Goal: Information Seeking & Learning: Learn about a topic

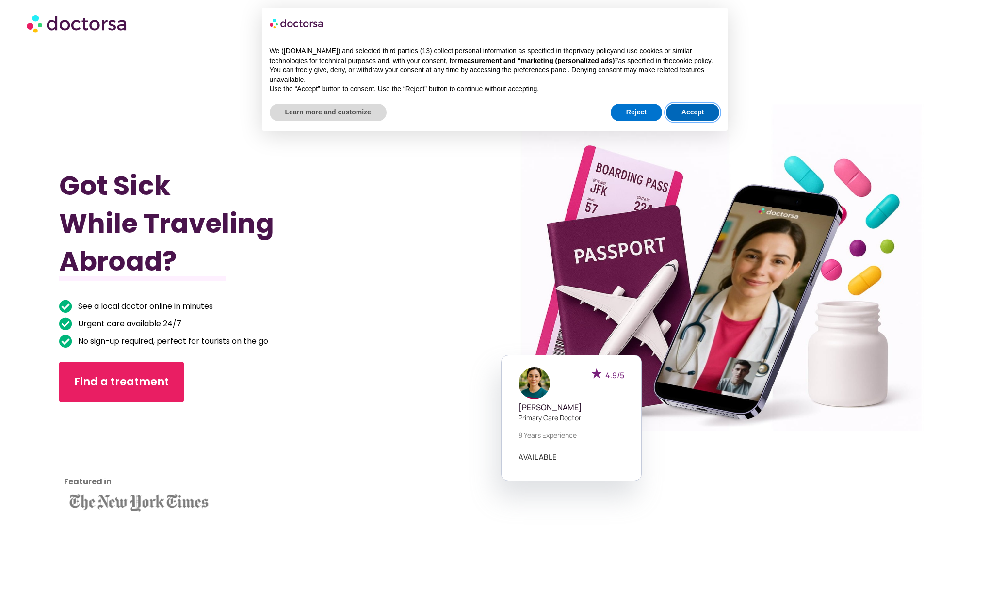
click at [686, 118] on button "Accept" at bounding box center [693, 112] width 54 height 17
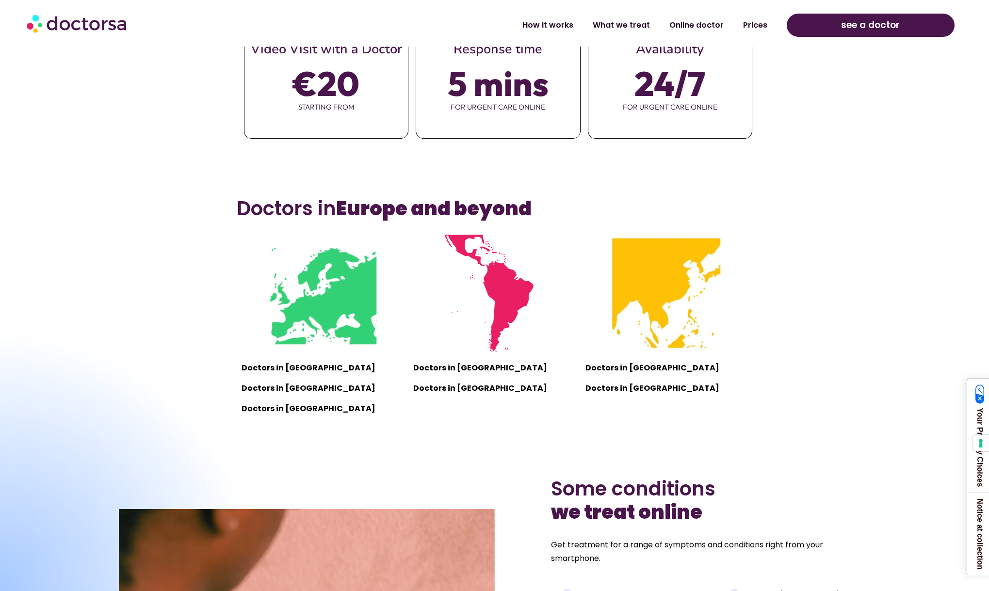
scroll to position [735, 0]
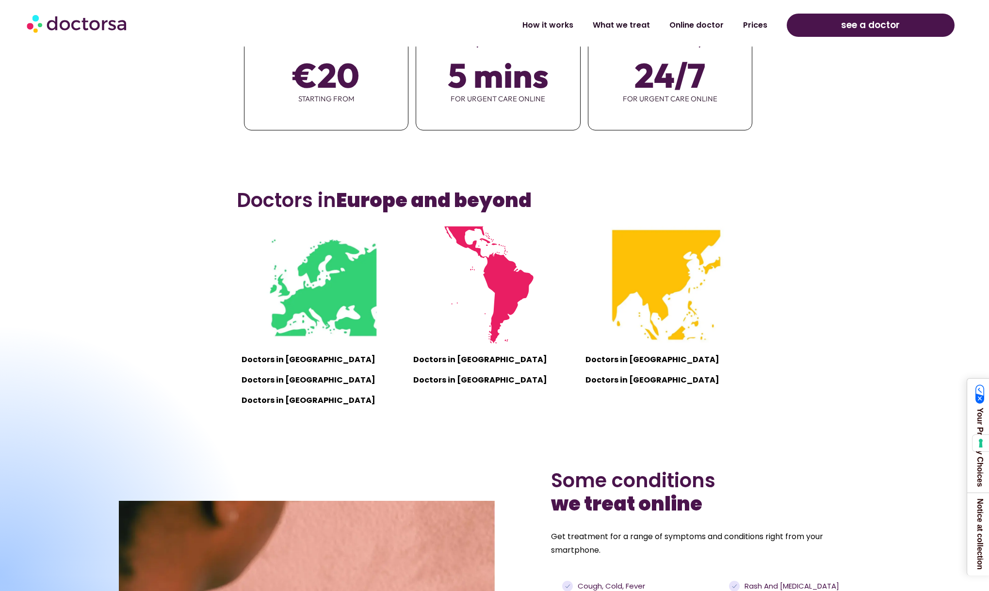
click at [620, 360] on p "Doctors in Vietnam" at bounding box center [667, 360] width 162 height 14
click at [654, 283] on img at bounding box center [666, 285] width 117 height 117
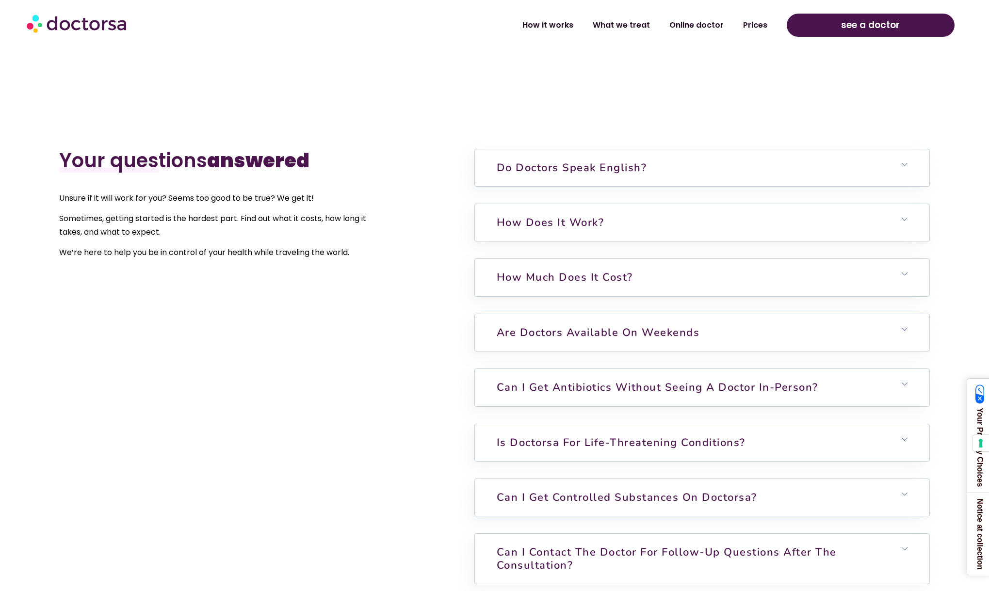
scroll to position [2640, 0]
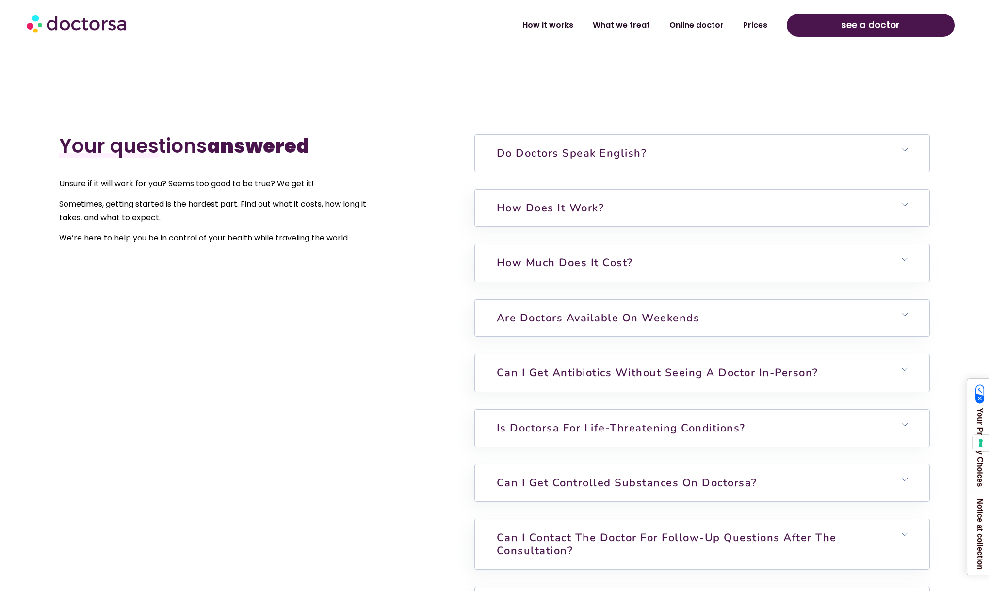
click at [672, 161] on h6 "Do doctors speak English?" at bounding box center [702, 153] width 455 height 37
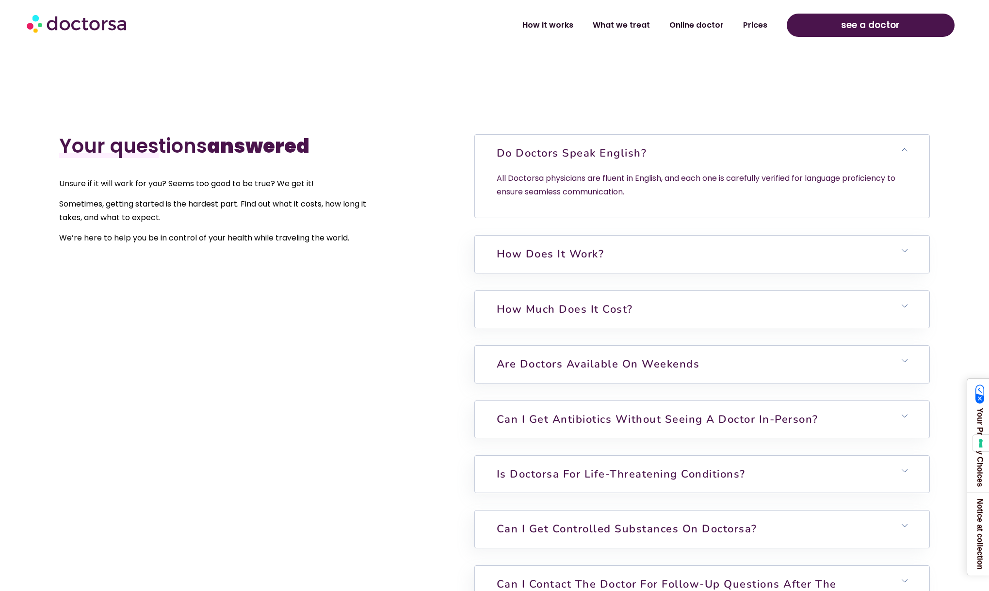
click at [672, 161] on h6 "Do doctors speak English?" at bounding box center [702, 153] width 455 height 37
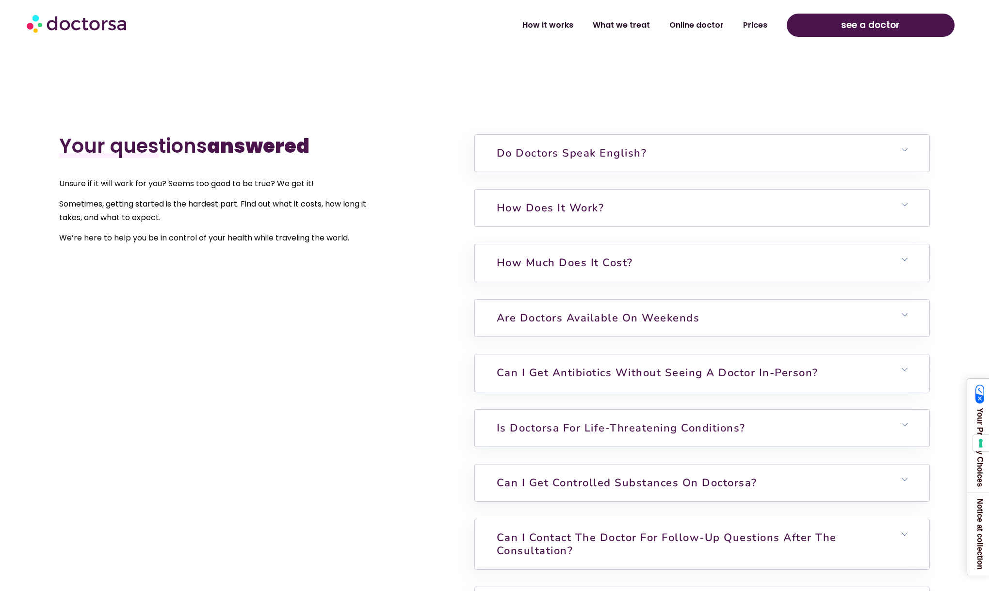
click at [632, 207] on h6 "How does it work?" at bounding box center [702, 208] width 455 height 37
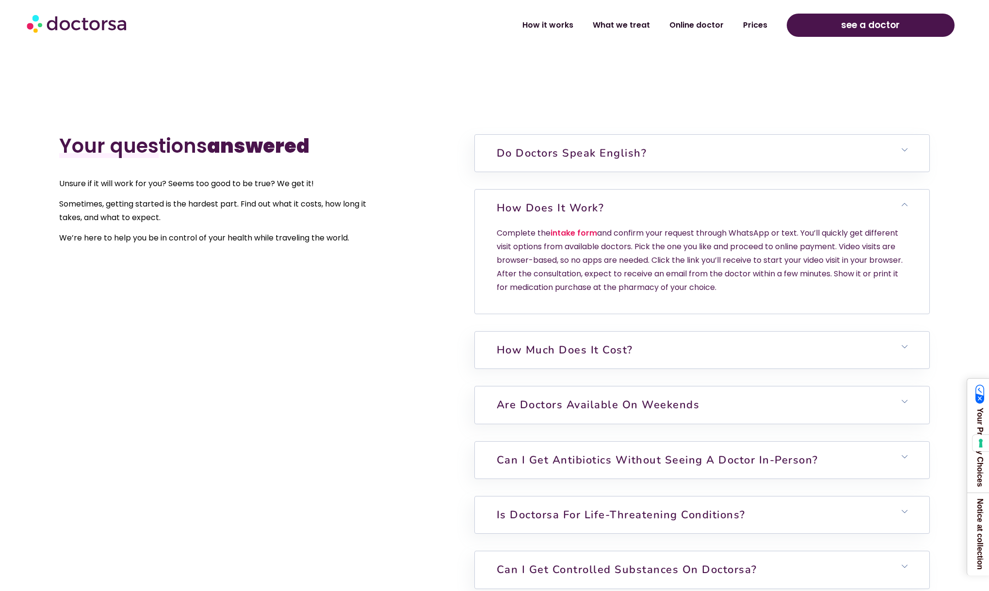
click at [636, 236] on p "Complete the intake form and confirm your request through WhatsApp or text. You…" at bounding box center [702, 261] width 411 height 68
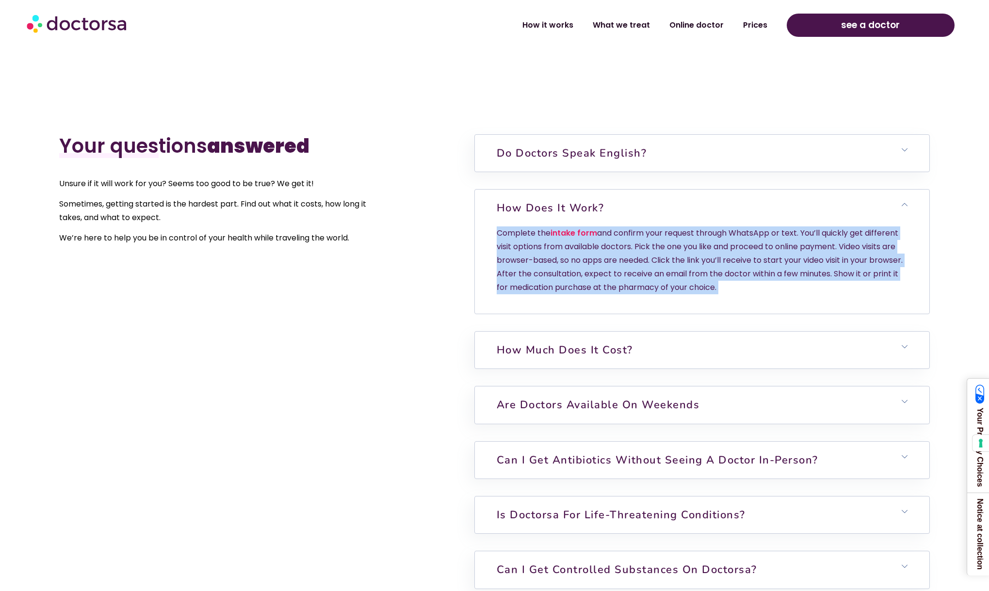
click at [634, 255] on p "Complete the intake form and confirm your request through WhatsApp or text. You…" at bounding box center [702, 261] width 411 height 68
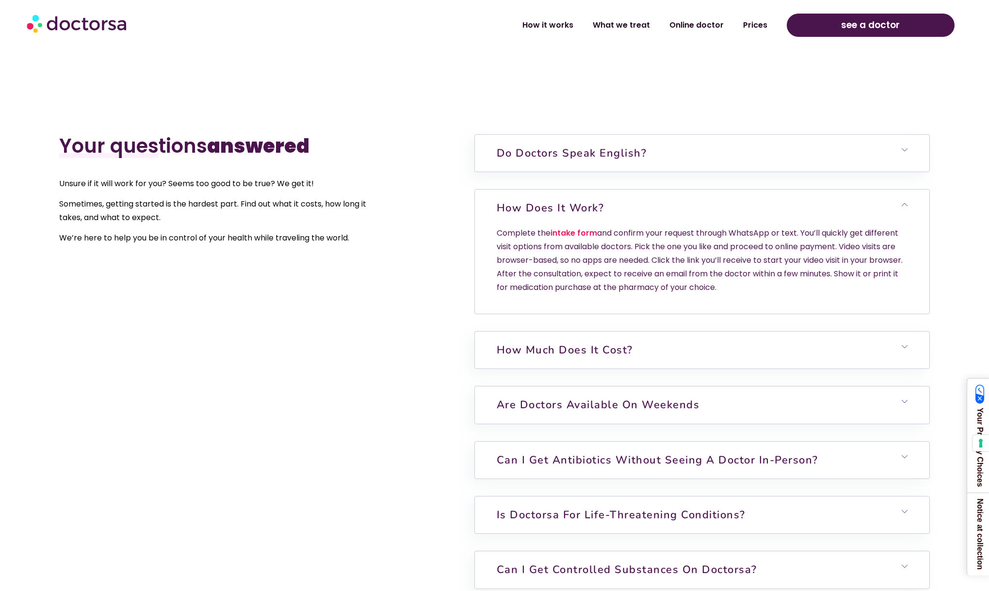
click at [634, 255] on p "Complete the intake form and confirm your request through WhatsApp or text. You…" at bounding box center [702, 261] width 411 height 68
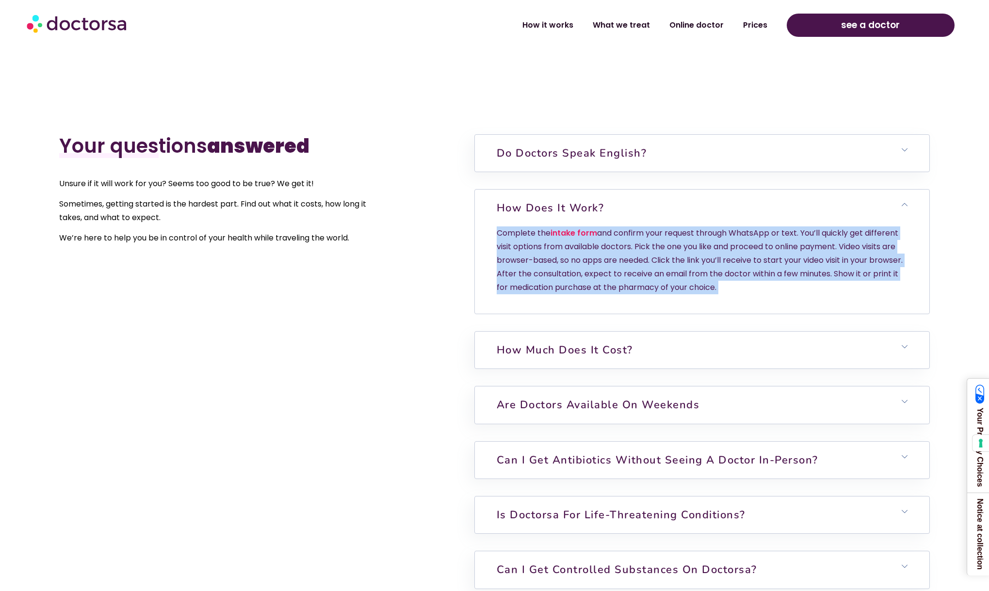
click at [634, 255] on p "Complete the intake form and confirm your request through WhatsApp or text. You…" at bounding box center [702, 261] width 411 height 68
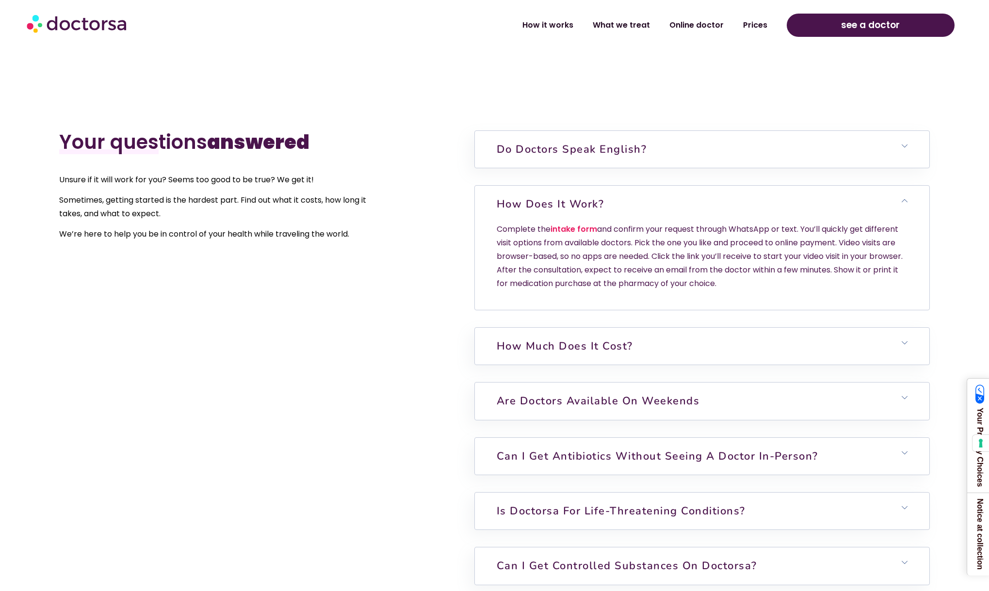
scroll to position [2647, 0]
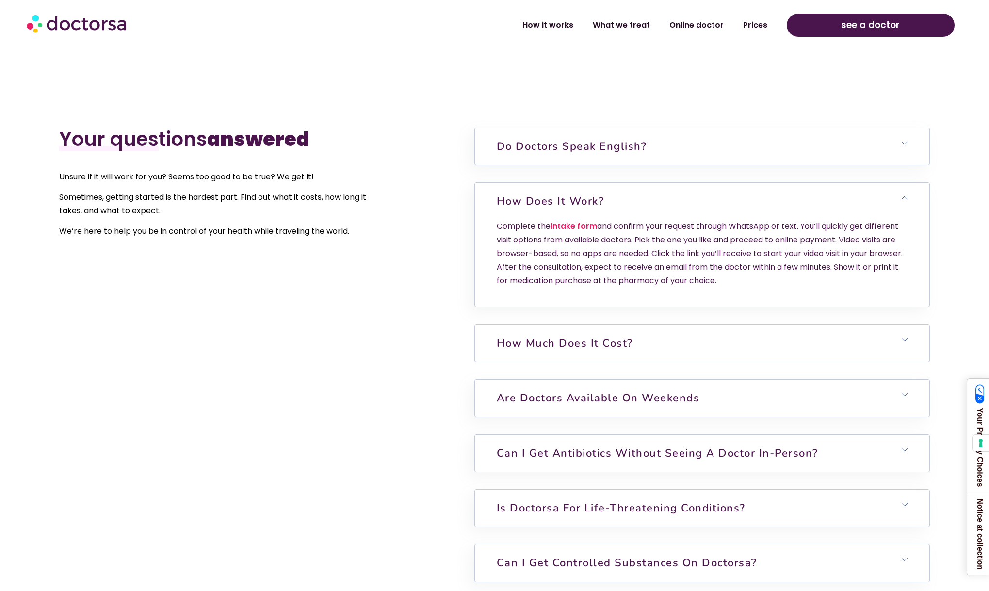
click at [628, 341] on link "How much does it cost?" at bounding box center [565, 343] width 136 height 15
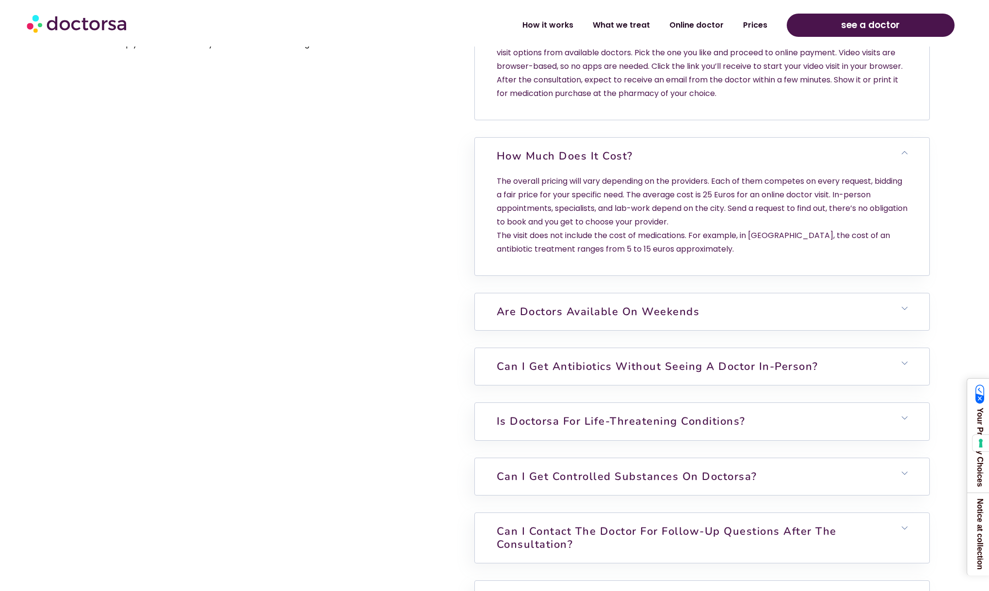
scroll to position [2840, 0]
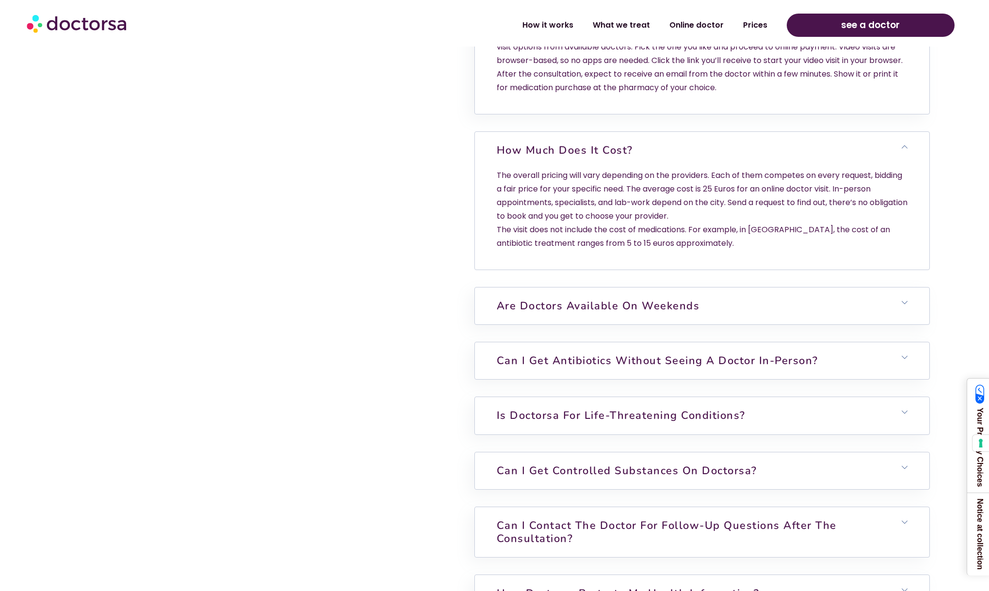
click at [657, 200] on p "The overall pricing will vary depending on the providers. Each of them competes…" at bounding box center [702, 210] width 411 height 82
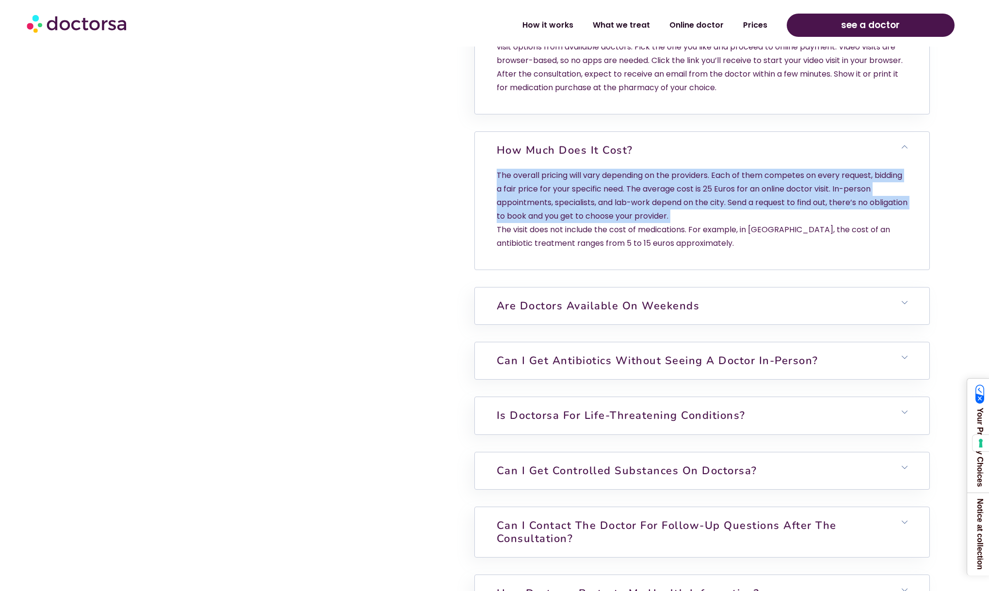
click at [657, 200] on p "The overall pricing will vary depending on the providers. Each of them competes…" at bounding box center [702, 210] width 411 height 82
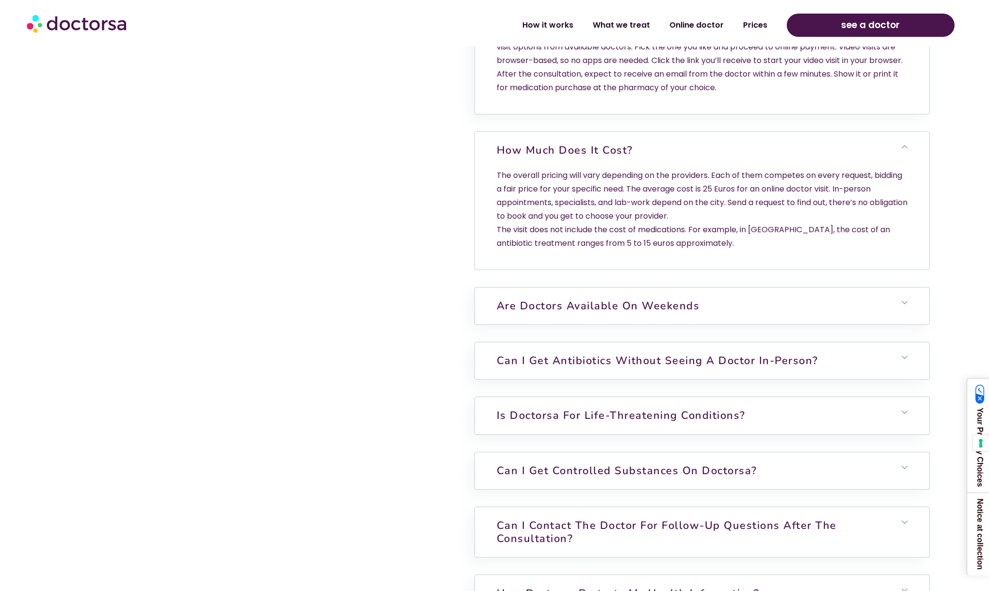
click at [657, 200] on p "The overall pricing will vary depending on the providers. Each of them competes…" at bounding box center [702, 210] width 411 height 82
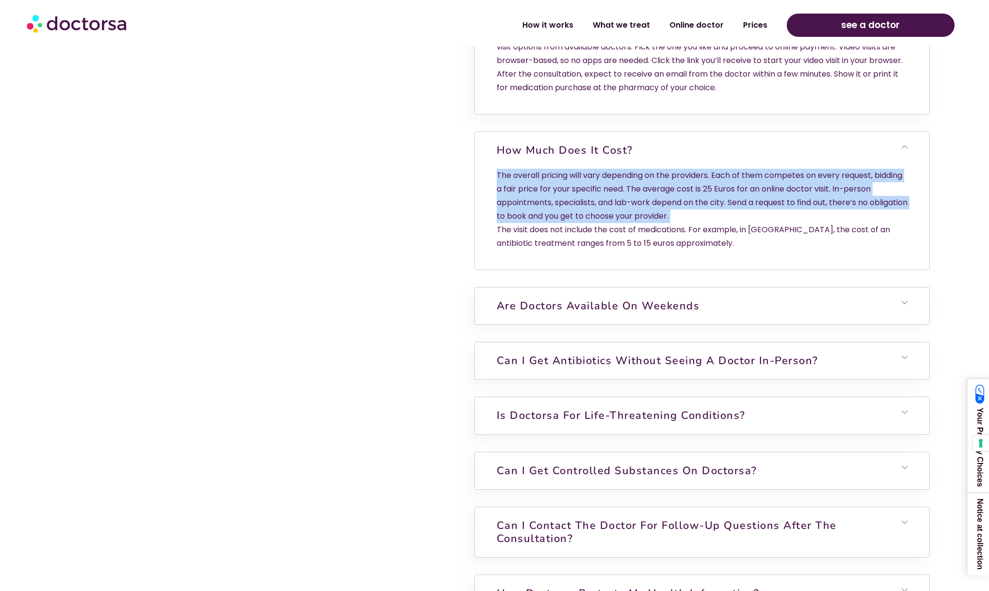
click at [657, 200] on p "The overall pricing will vary depending on the providers. Each of them competes…" at bounding box center [702, 210] width 411 height 82
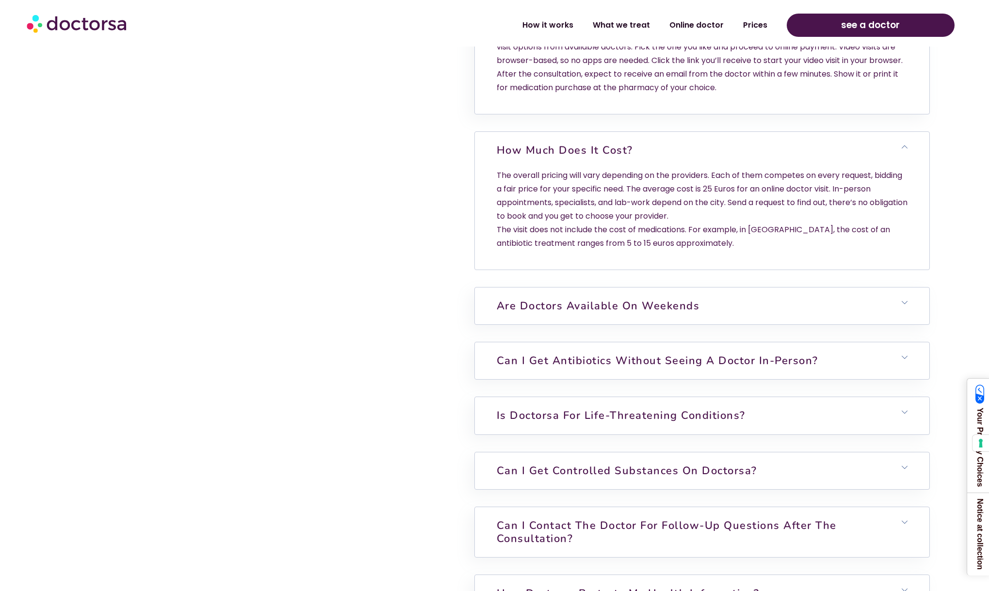
click at [657, 200] on p "The overall pricing will vary depending on the providers. Each of them competes…" at bounding box center [702, 210] width 411 height 82
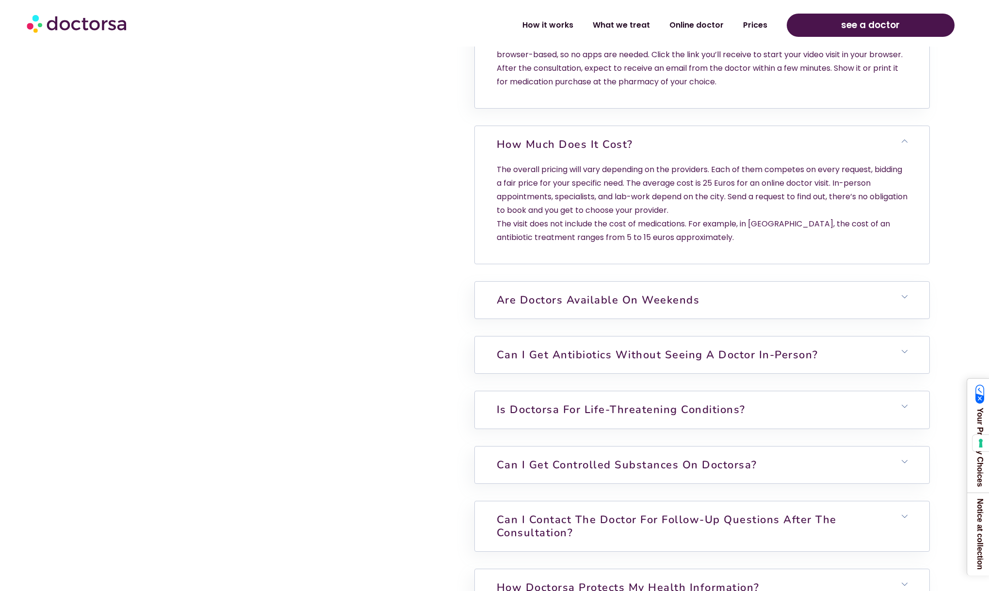
scroll to position [2848, 0]
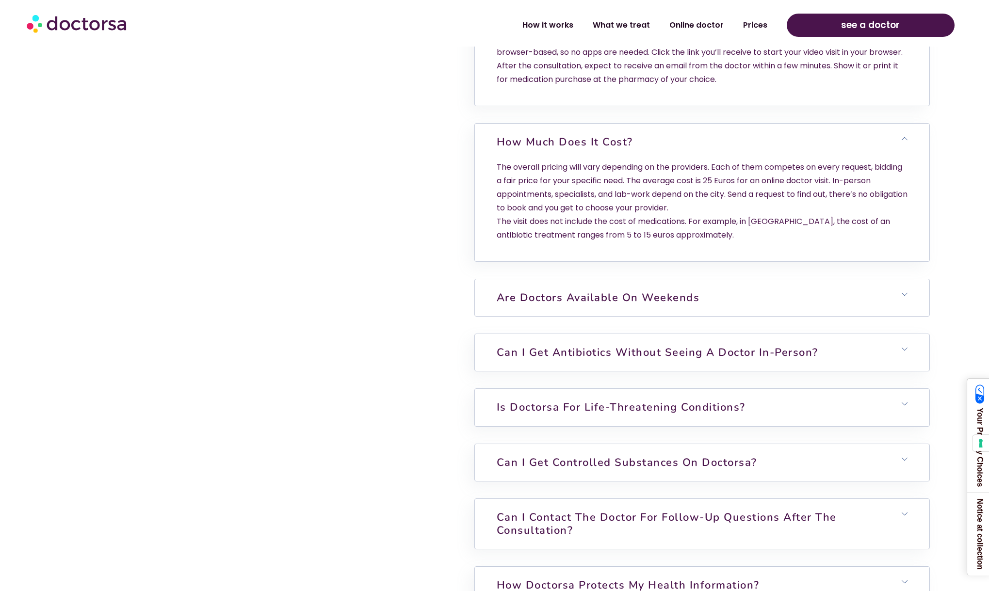
click at [657, 286] on h6 "Are doctors available on weekends" at bounding box center [702, 297] width 455 height 37
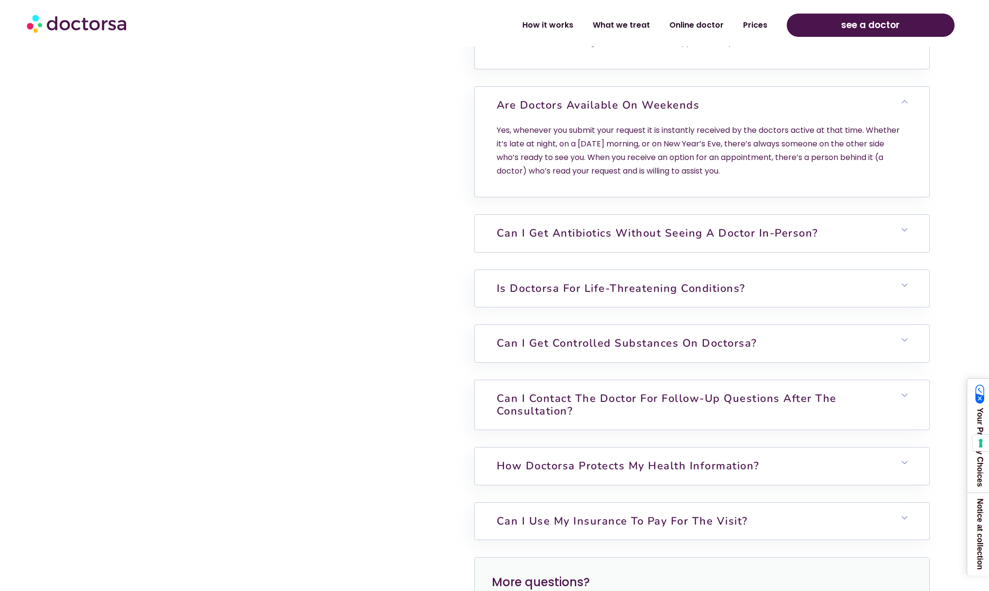
scroll to position [3041, 0]
click at [690, 231] on link "Can I get antibiotics without seeing a doctor in-person?" at bounding box center [658, 233] width 322 height 15
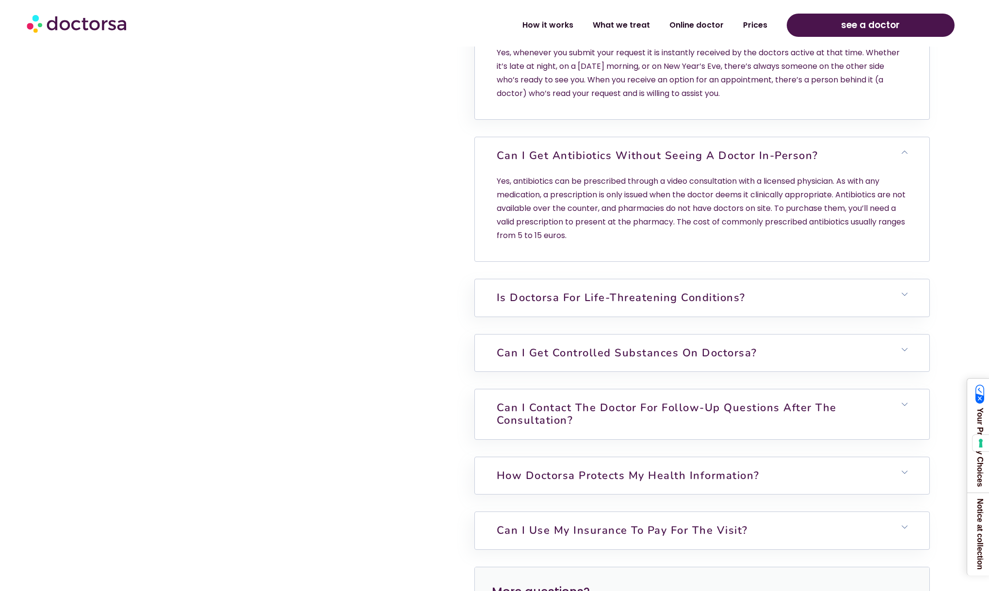
scroll to position [3138, 0]
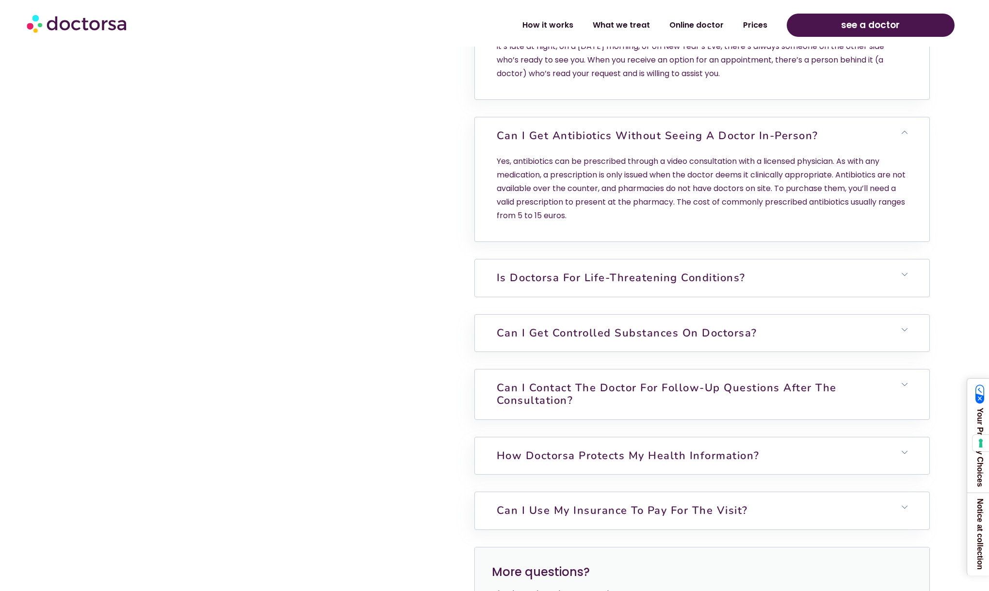
click at [687, 276] on link "Is Doctorsa for Life-Threatening Conditions?" at bounding box center [621, 278] width 249 height 15
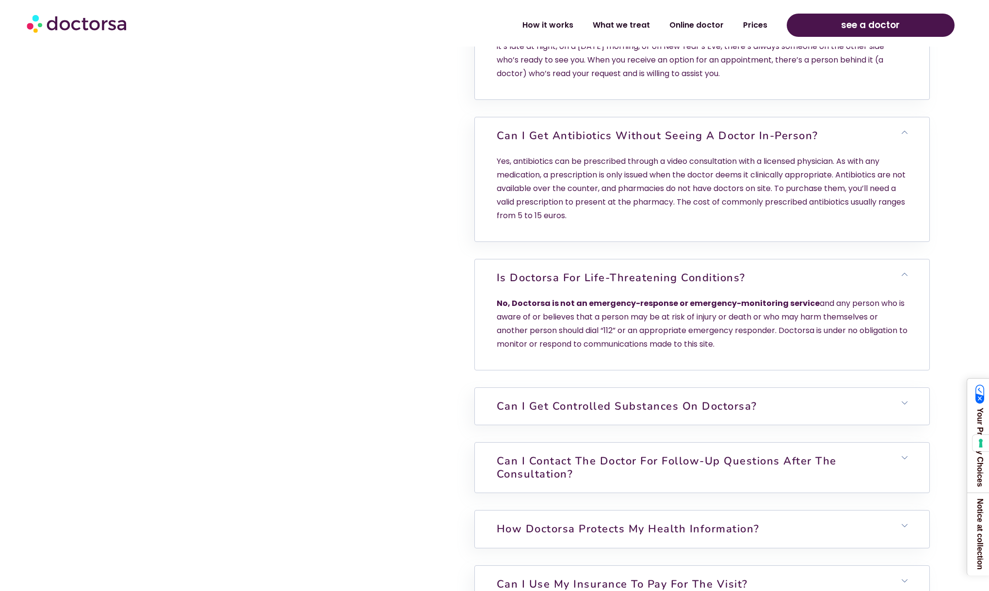
click at [687, 276] on link "Is Doctorsa for Life-Threatening Conditions?" at bounding box center [621, 278] width 249 height 15
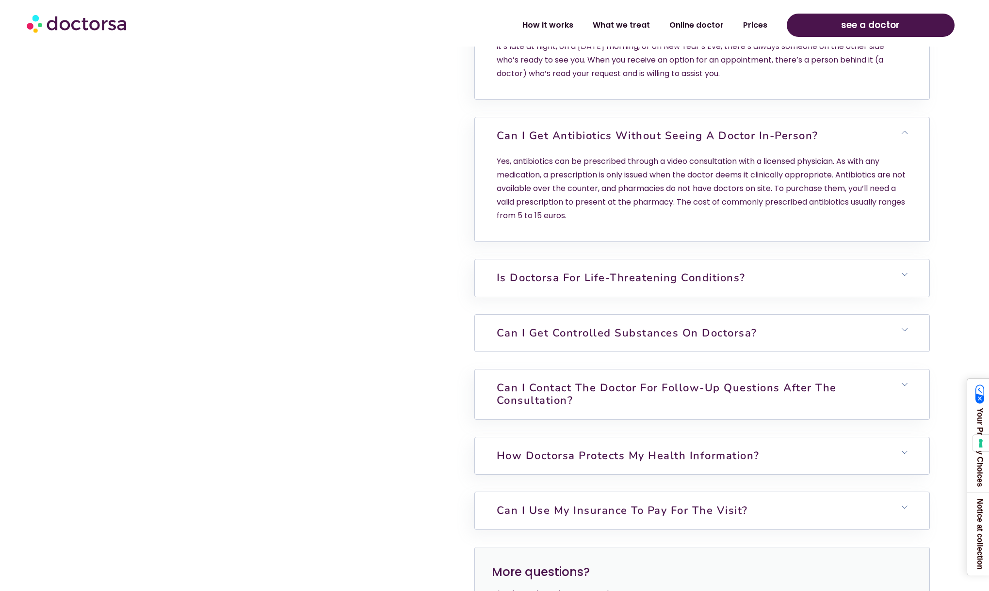
click at [685, 328] on link "Can I get controlled substances on Doctorsa?" at bounding box center [627, 333] width 261 height 15
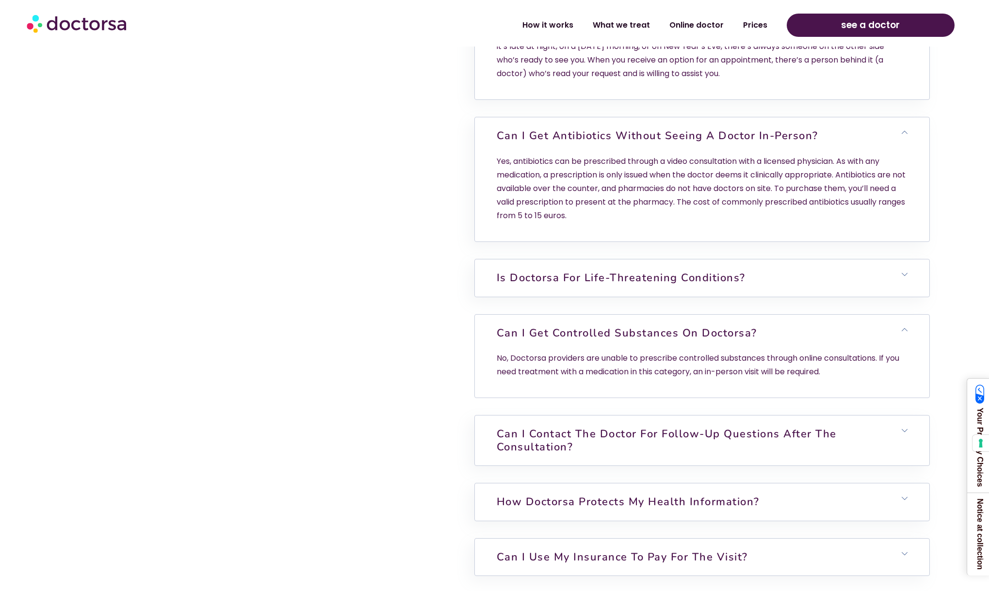
click at [685, 328] on link "Can I get controlled substances on Doctorsa?" at bounding box center [627, 333] width 261 height 15
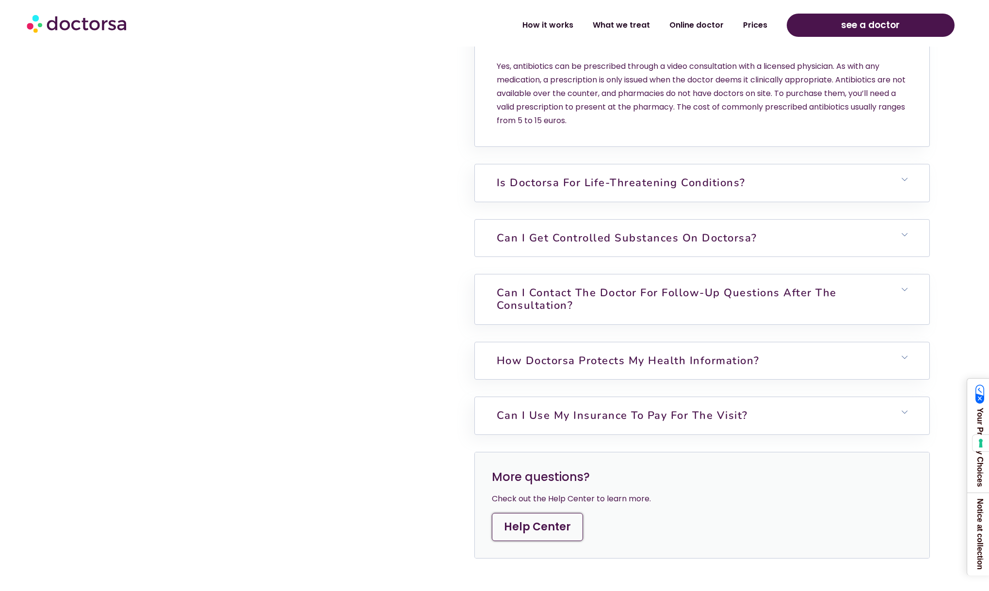
scroll to position [3275, 0]
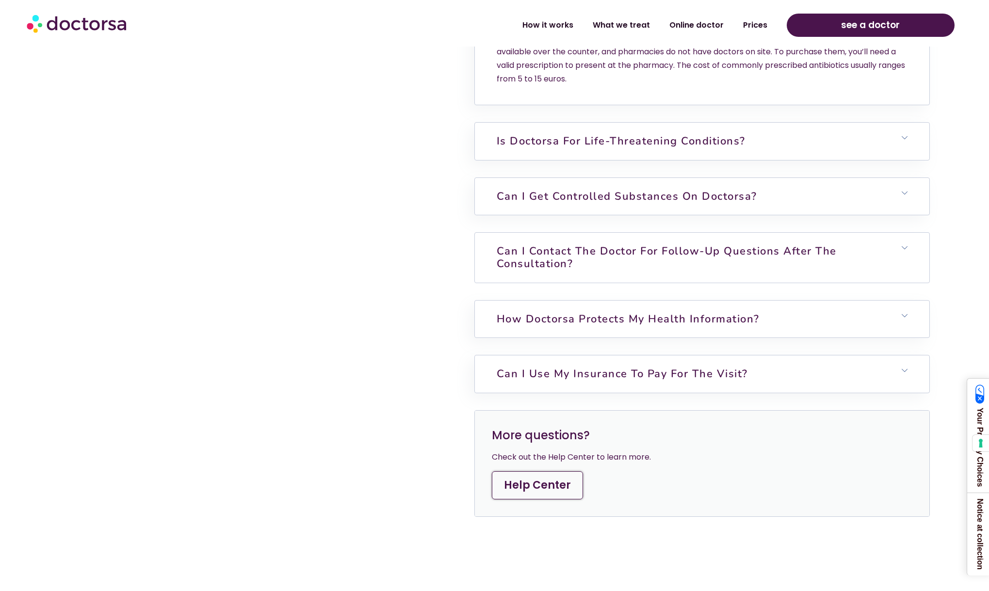
click at [719, 250] on link "Can I contact the doctor for follow-up questions after the consultation?" at bounding box center [667, 257] width 340 height 27
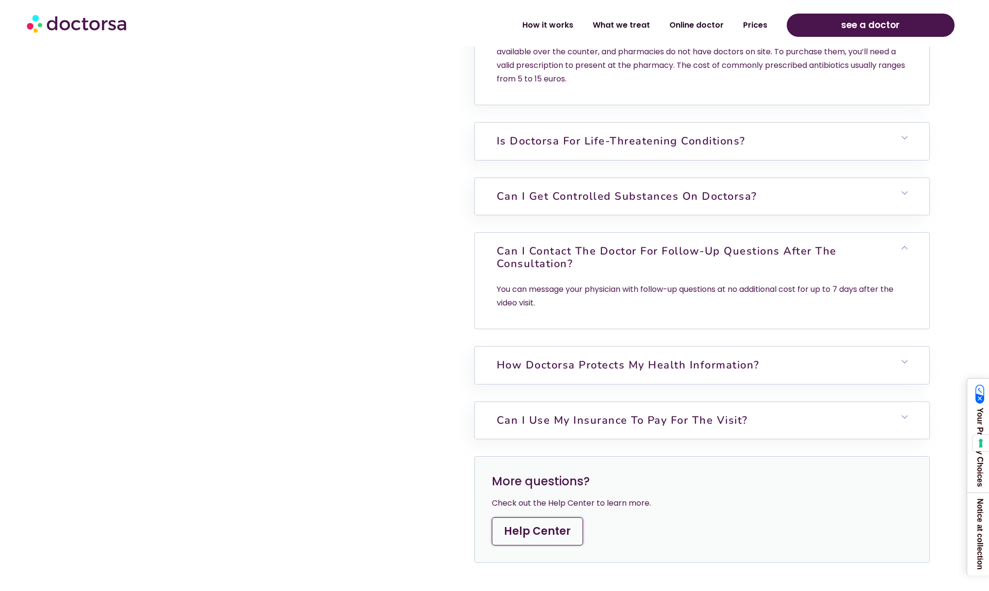
click at [719, 250] on link "Can I contact the doctor for follow-up questions after the consultation?" at bounding box center [667, 257] width 340 height 27
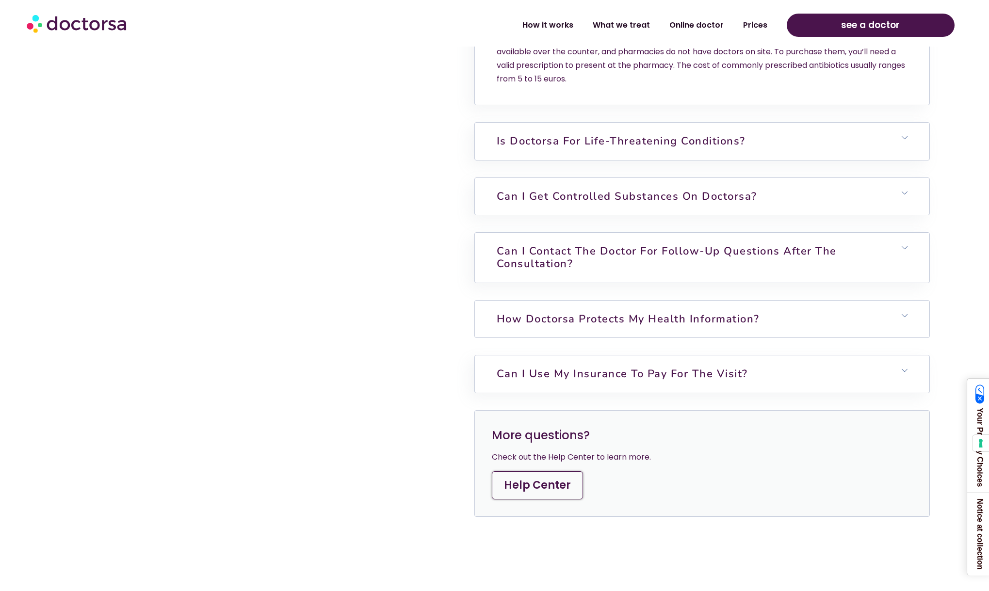
click at [715, 321] on link "How Doctorsa protects my health information?" at bounding box center [628, 319] width 263 height 15
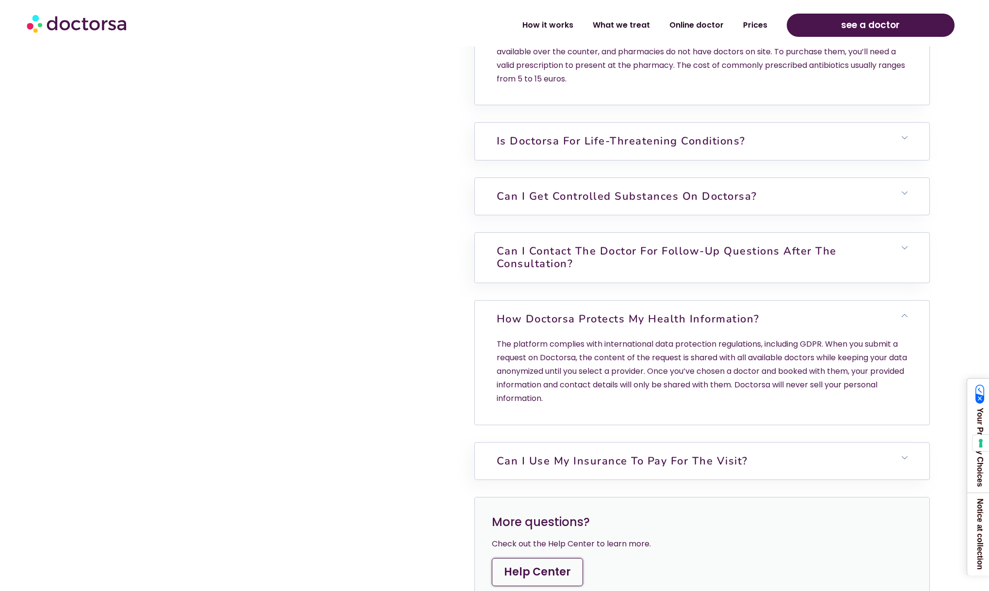
click at [723, 318] on link "How Doctorsa protects my health information?" at bounding box center [628, 319] width 263 height 15
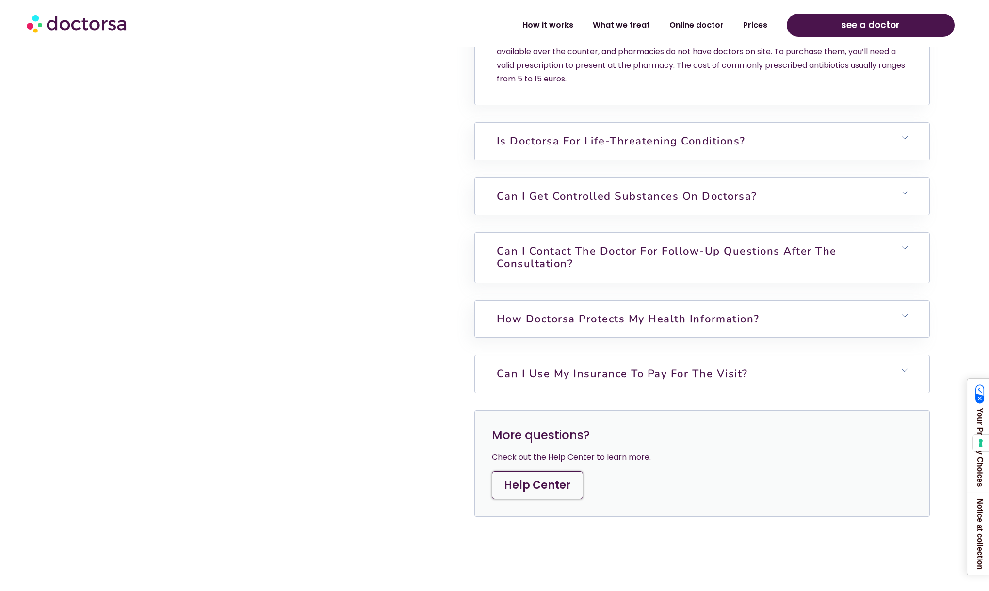
click at [710, 372] on link "Can I use my insurance to pay for the visit?" at bounding box center [622, 374] width 251 height 15
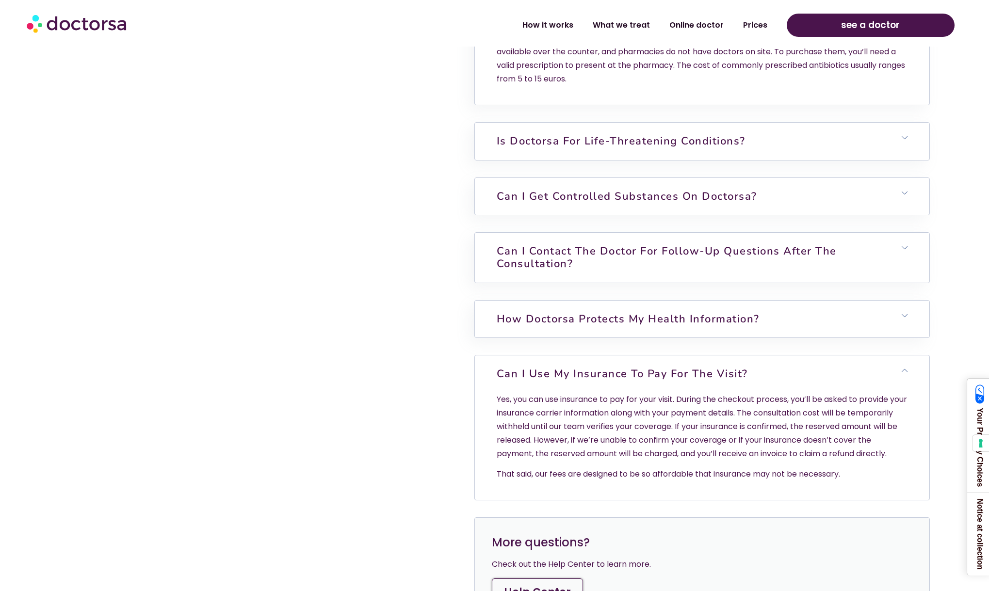
click at [689, 410] on p "Yes, you can use insurance to pay for your visit. During the checkout process, …" at bounding box center [702, 427] width 411 height 68
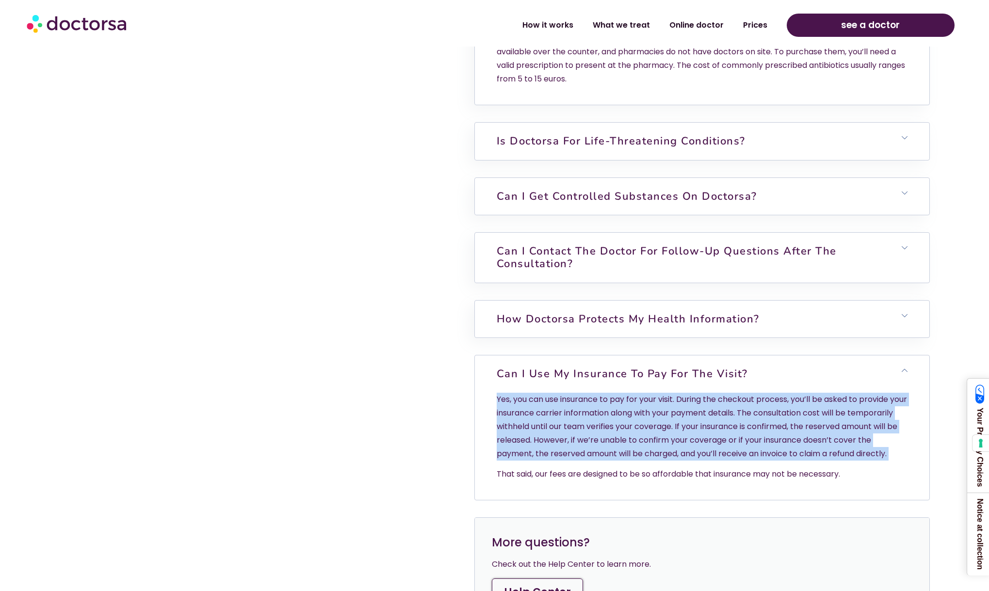
click at [689, 410] on p "Yes, you can use insurance to pay for your visit. During the checkout process, …" at bounding box center [702, 427] width 411 height 68
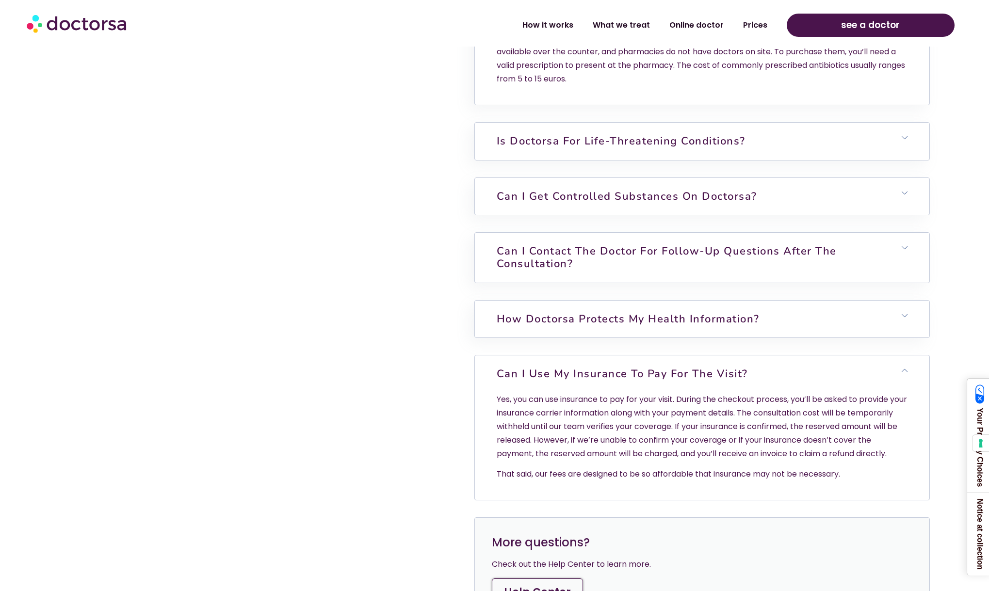
click at [689, 410] on p "Yes, you can use insurance to pay for your visit. During the checkout process, …" at bounding box center [702, 427] width 411 height 68
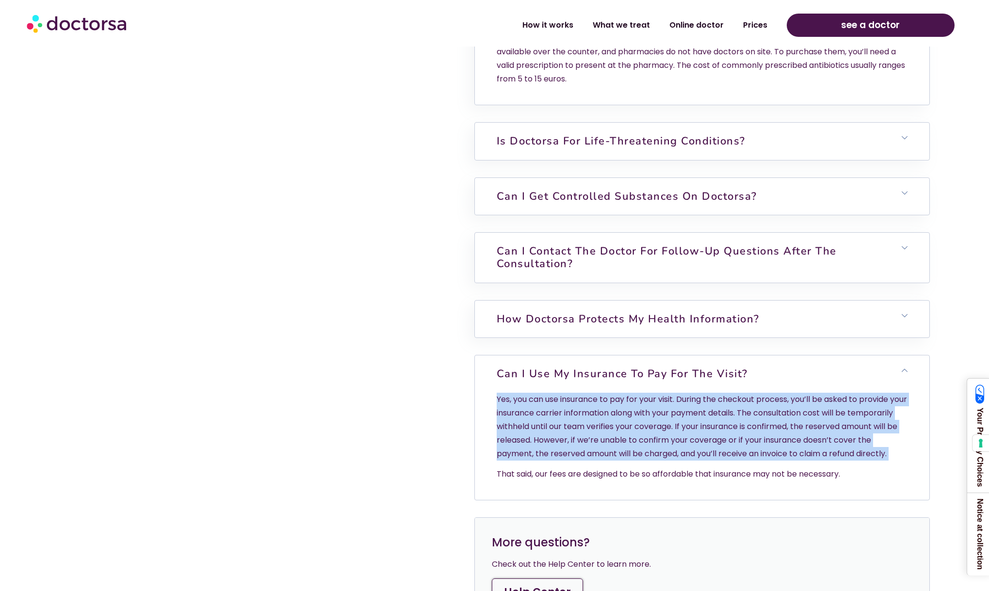
click at [689, 410] on p "Yes, you can use insurance to pay for your visit. During the checkout process, …" at bounding box center [702, 427] width 411 height 68
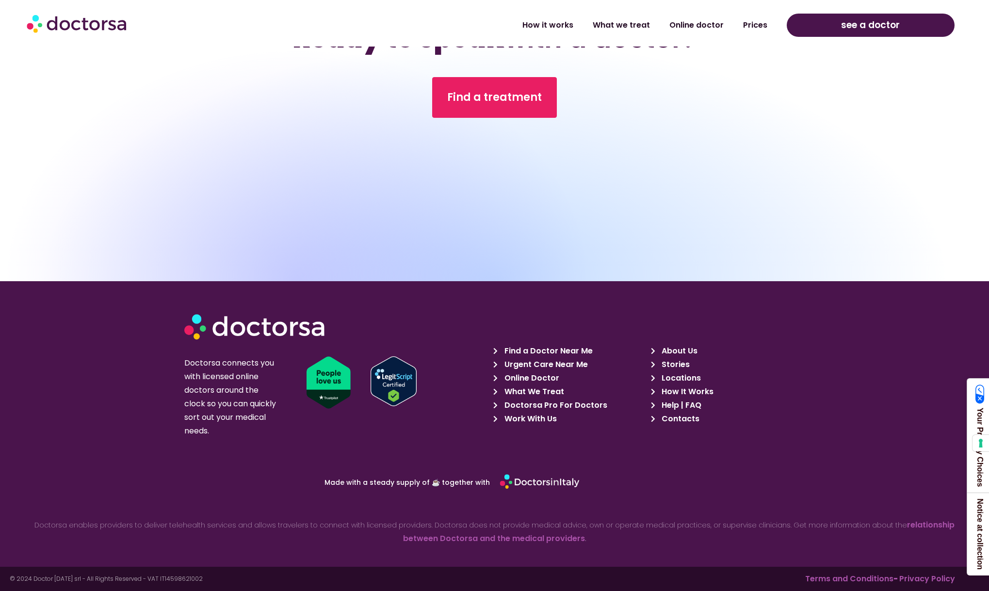
scroll to position [4037, 0]
click at [545, 390] on span "What We Treat" at bounding box center [533, 392] width 62 height 14
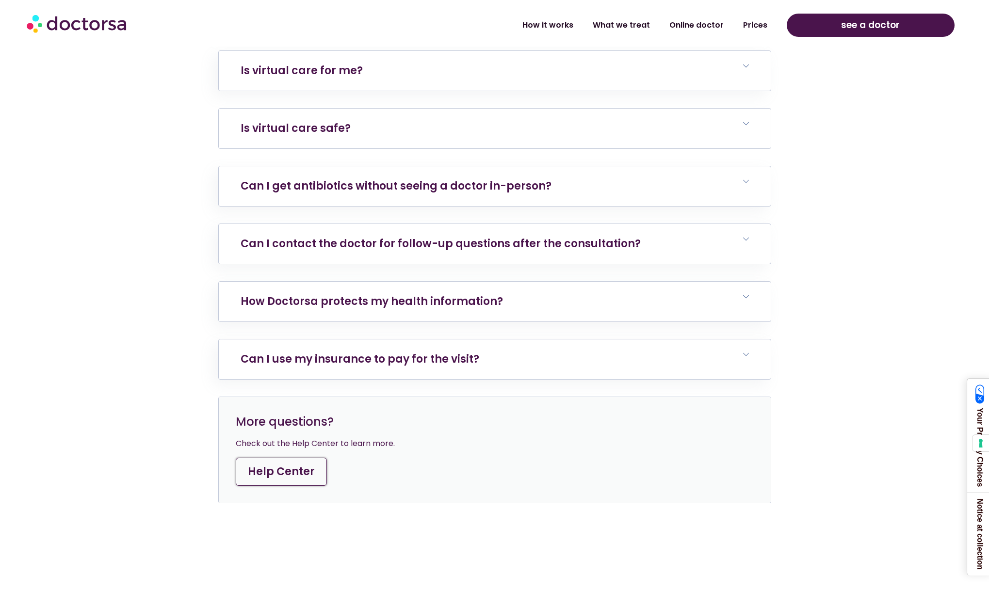
scroll to position [4451, 0]
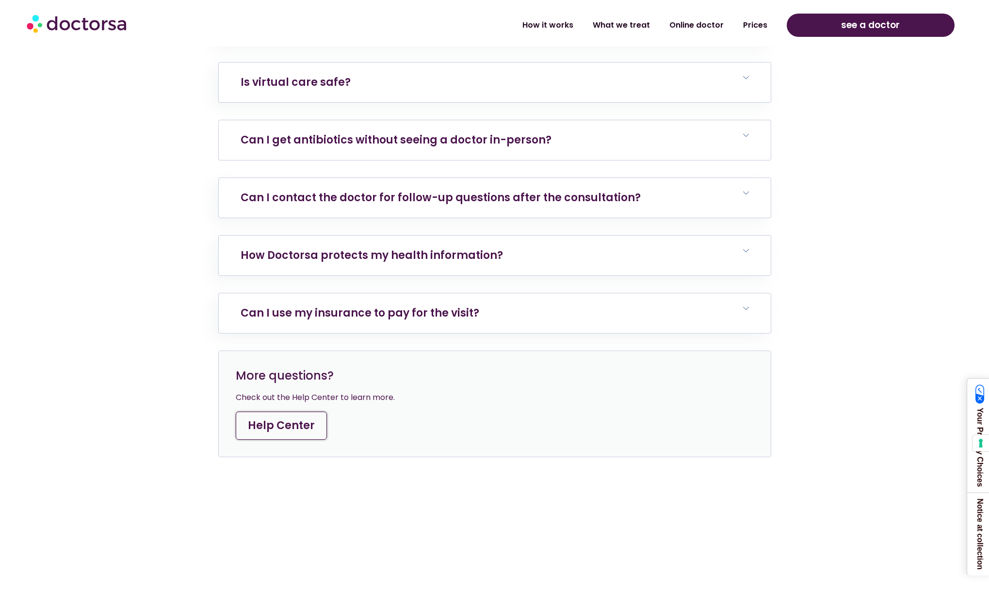
click at [421, 132] on link "Can I get antibiotics without seeing a doctor in-person?" at bounding box center [396, 139] width 311 height 15
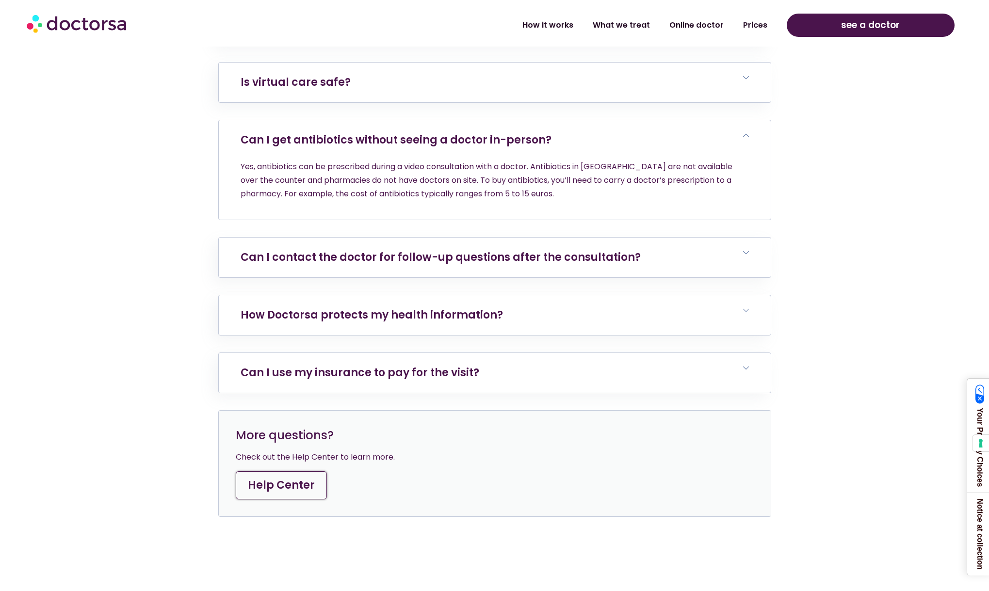
click at [421, 132] on link "Can I get antibiotics without seeing a doctor in-person?" at bounding box center [396, 139] width 311 height 15
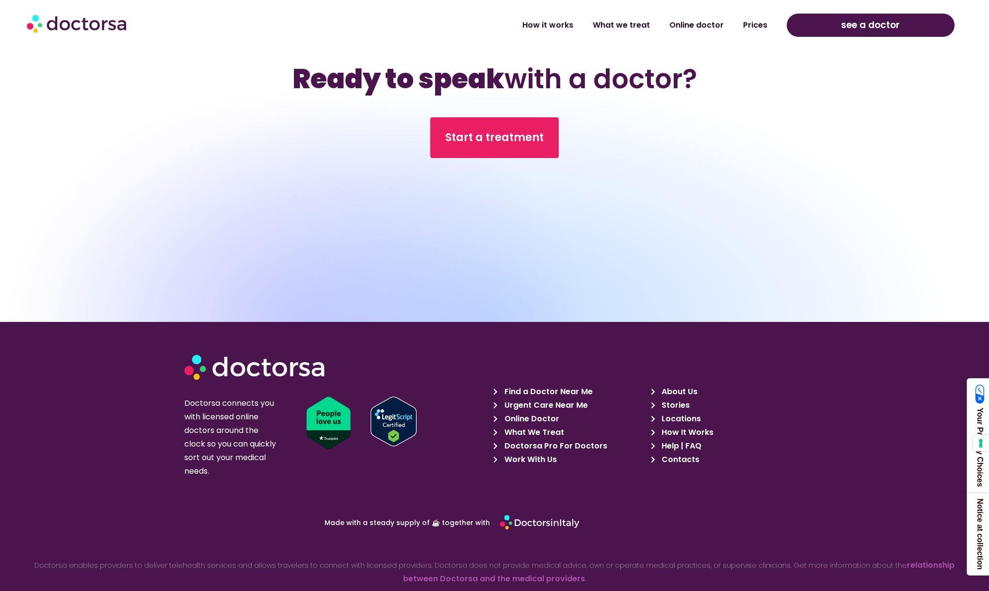
scroll to position [4996, 0]
click at [687, 426] on span "How It Works" at bounding box center [686, 433] width 54 height 14
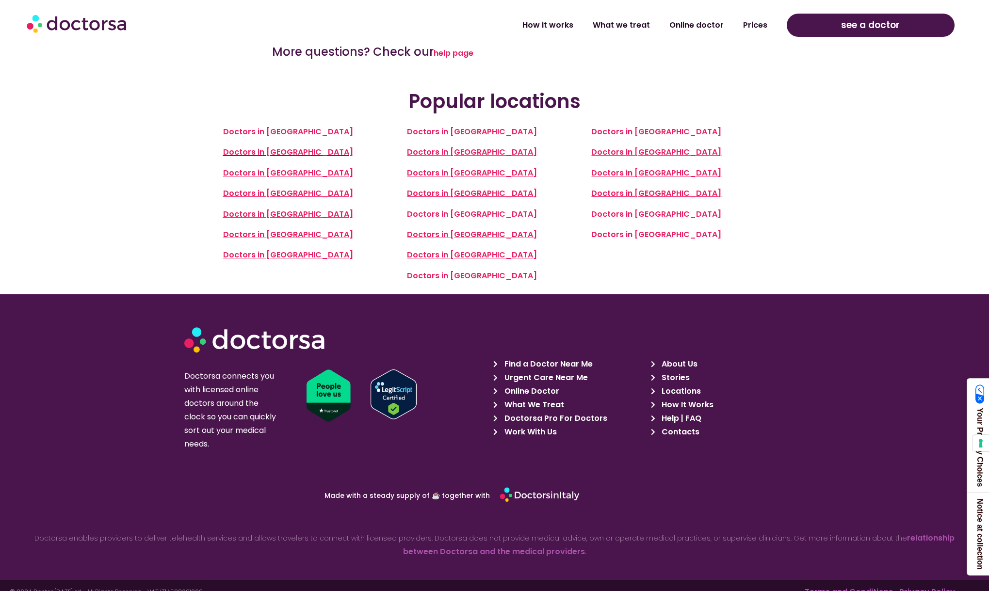
scroll to position [2234, 0]
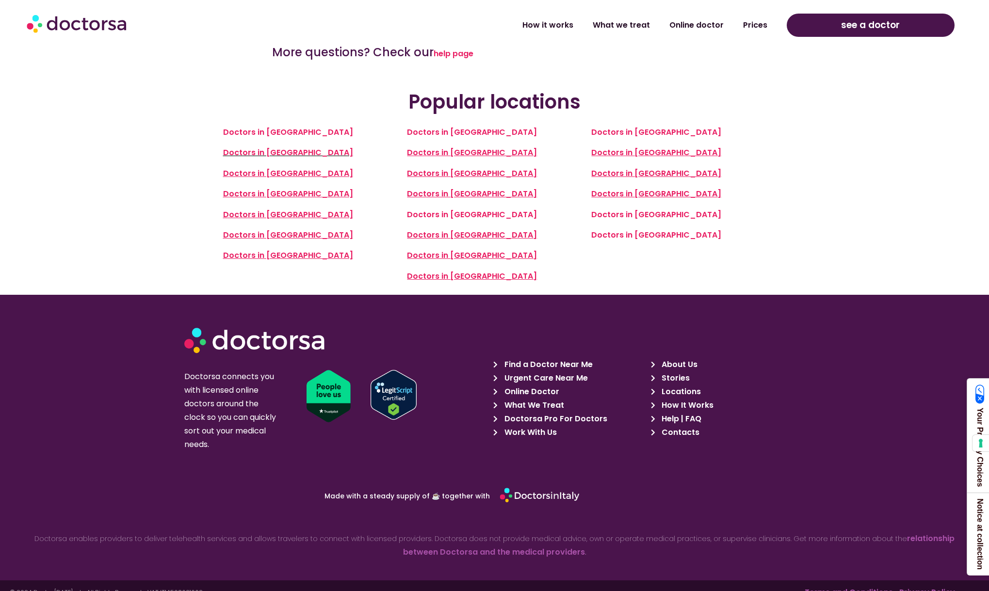
click at [695, 412] on span "Help | FAQ" at bounding box center [680, 419] width 42 height 14
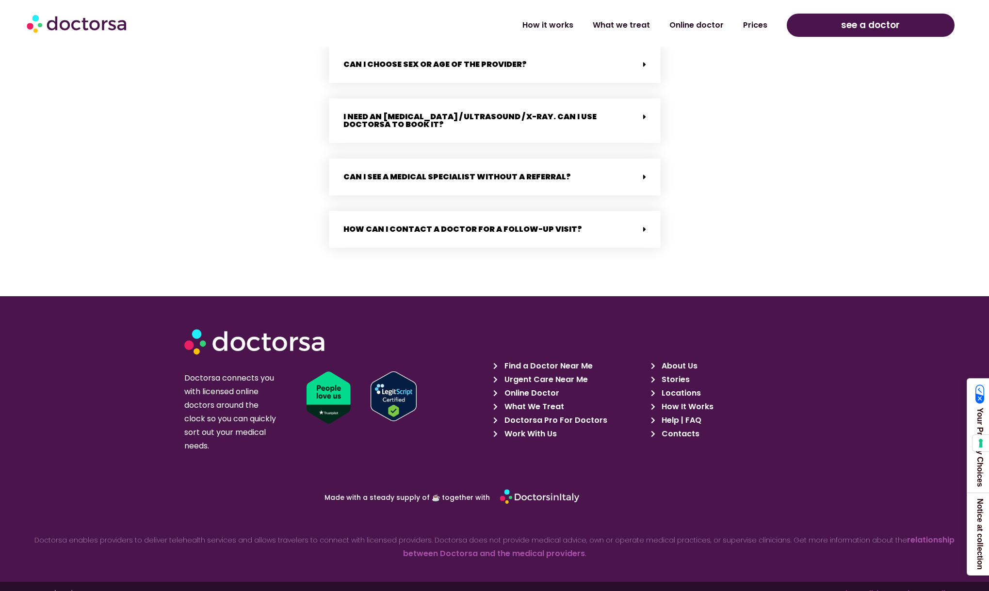
scroll to position [1919, 0]
click at [687, 387] on span "Locations" at bounding box center [680, 394] width 42 height 14
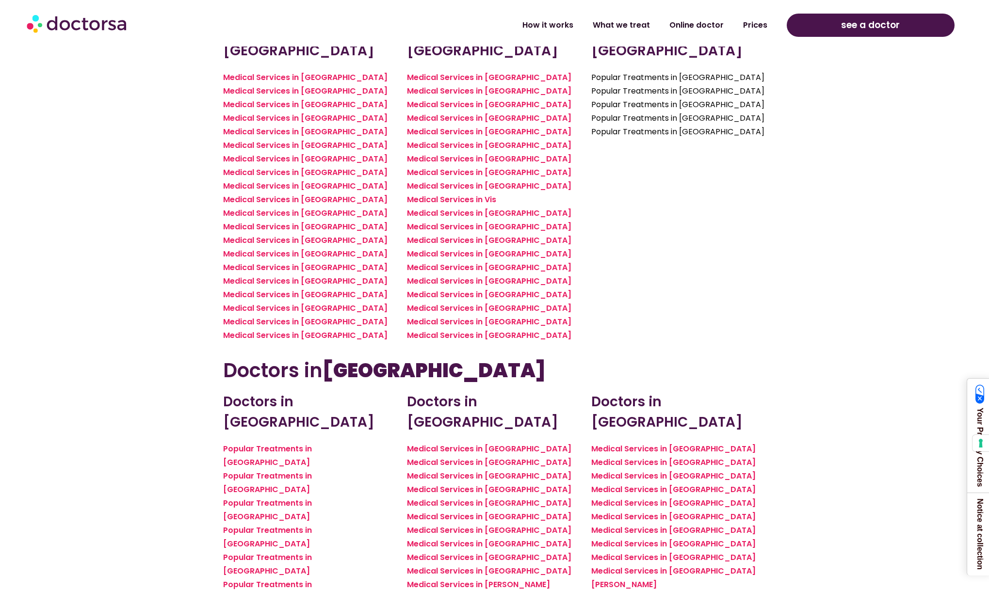
scroll to position [2795, 0]
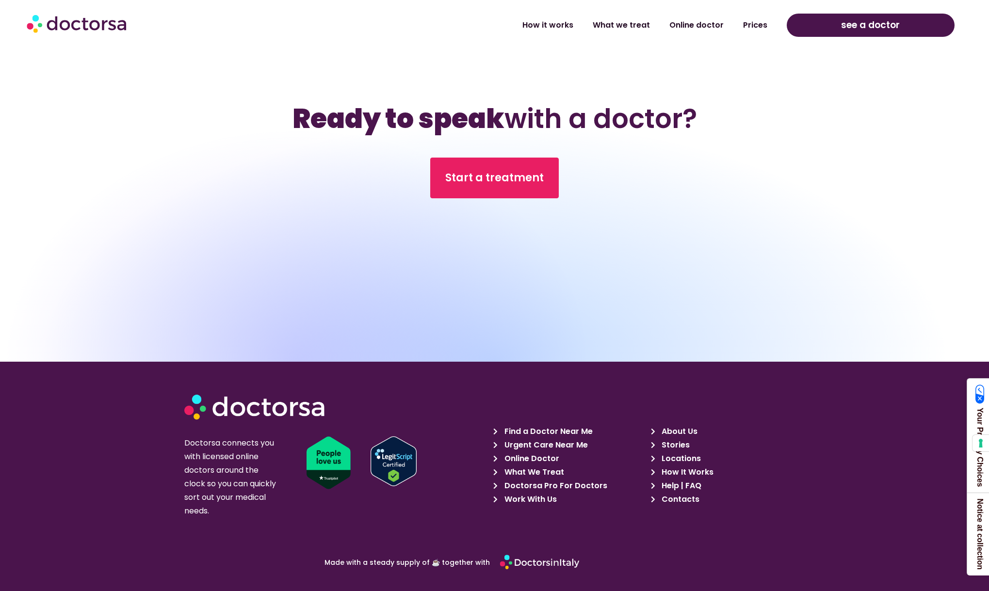
scroll to position [1373, 0]
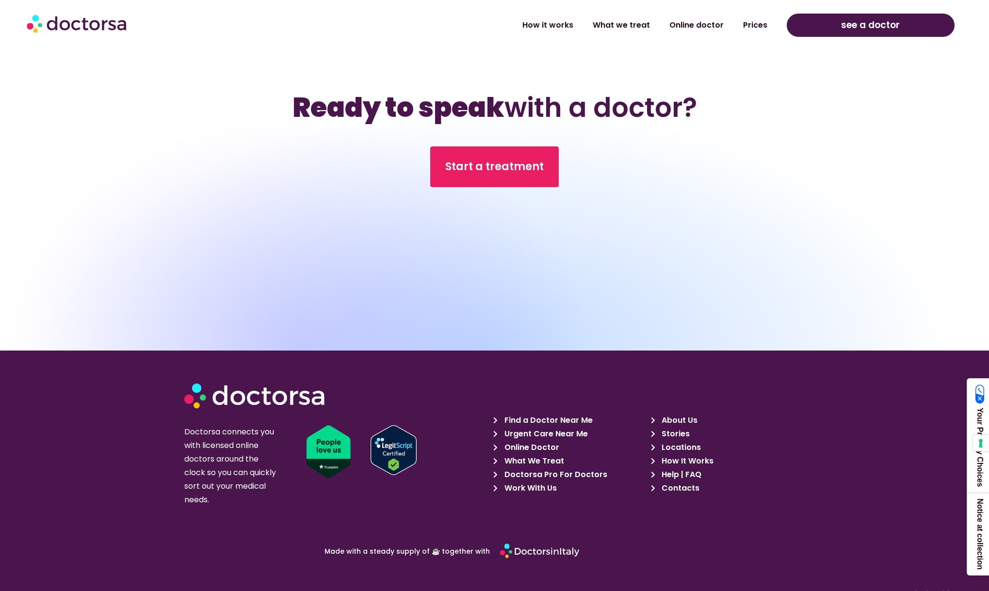
click at [669, 440] on span "Stories" at bounding box center [674, 434] width 31 height 14
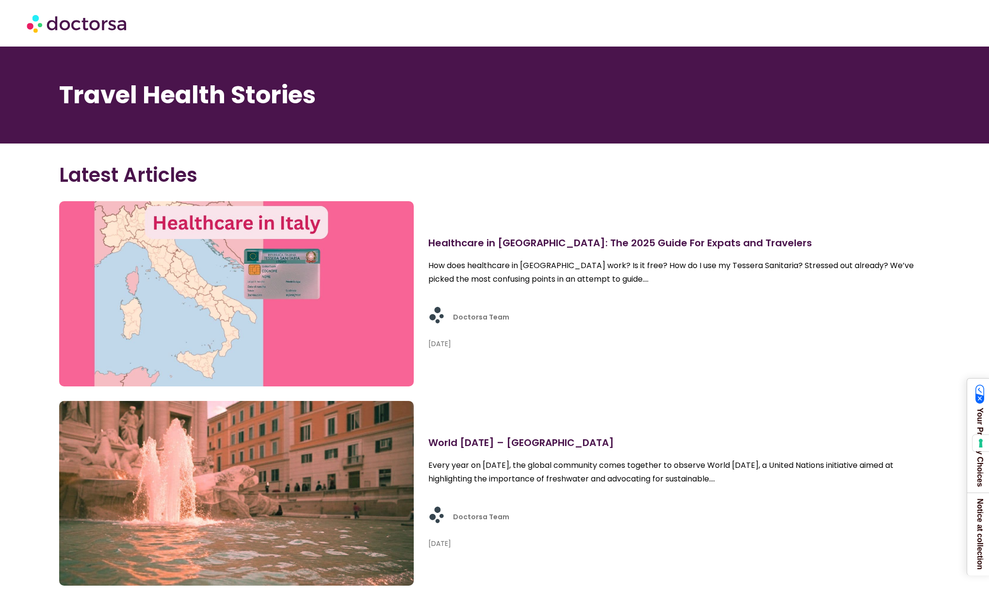
click at [98, 24] on img at bounding box center [78, 23] width 102 height 29
